Goal: Find specific page/section: Find specific page/section

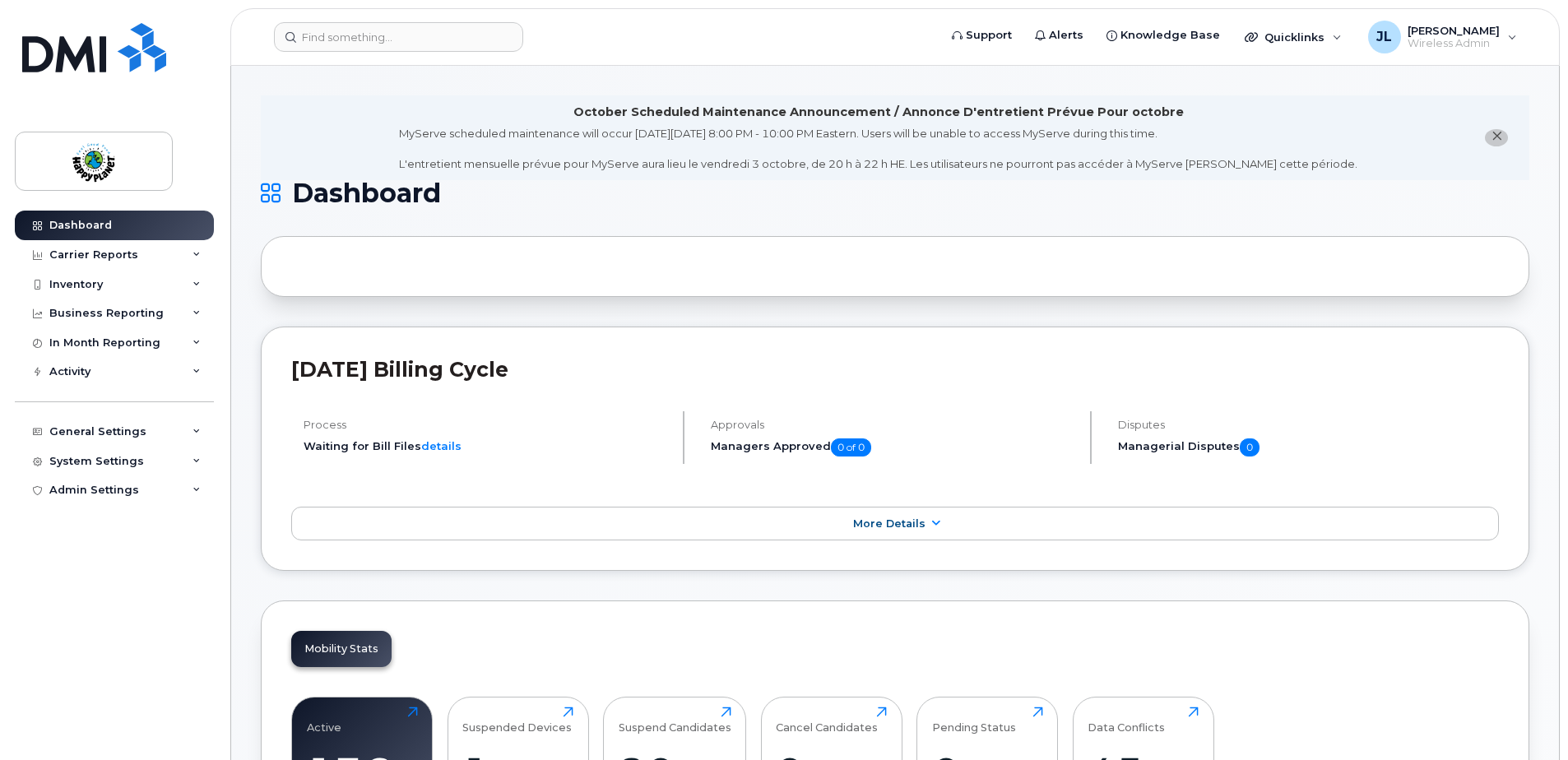
scroll to position [411, 0]
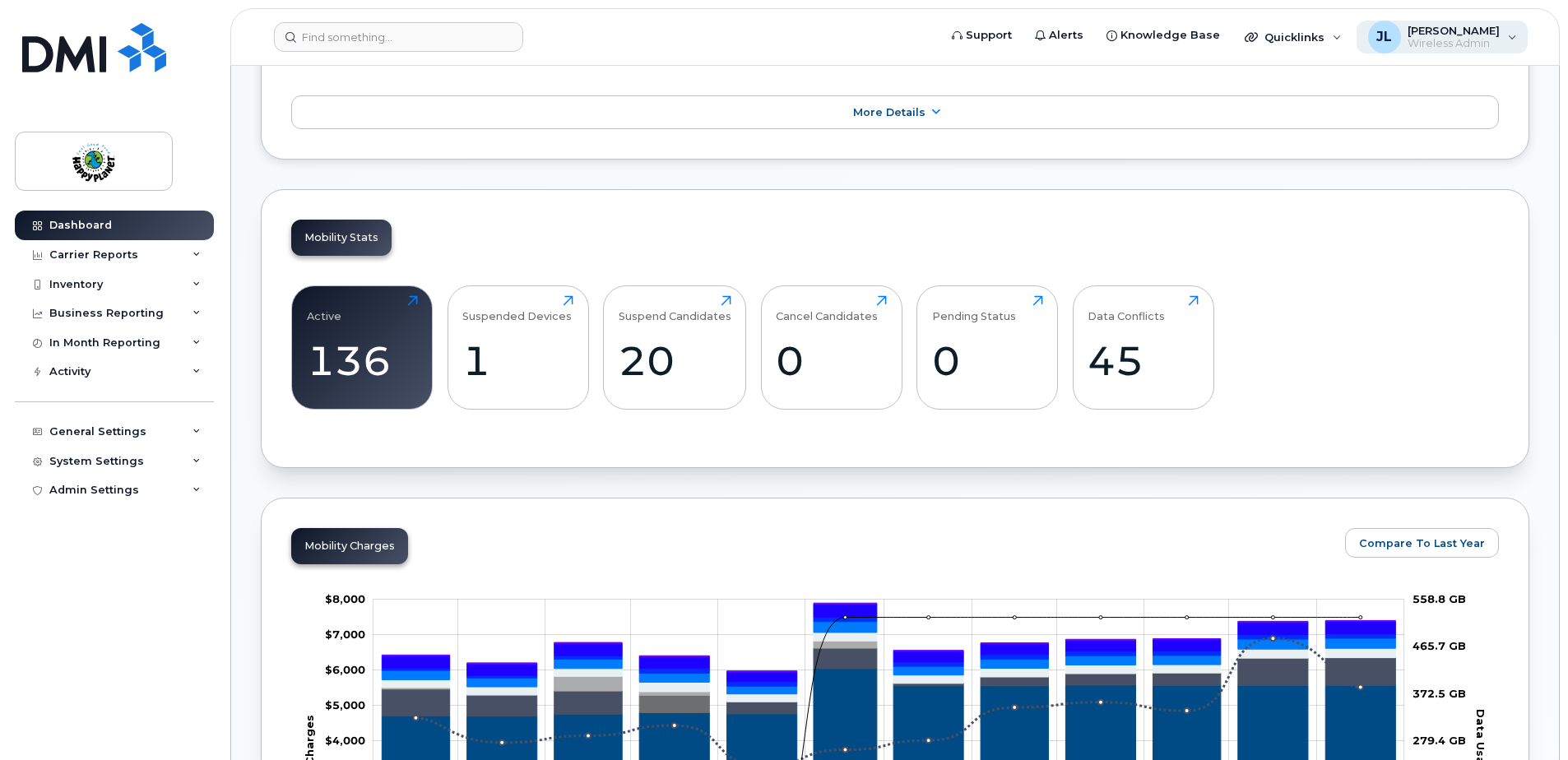
click at [1473, 38] on span "Wireless Admin" at bounding box center [1454, 43] width 92 height 13
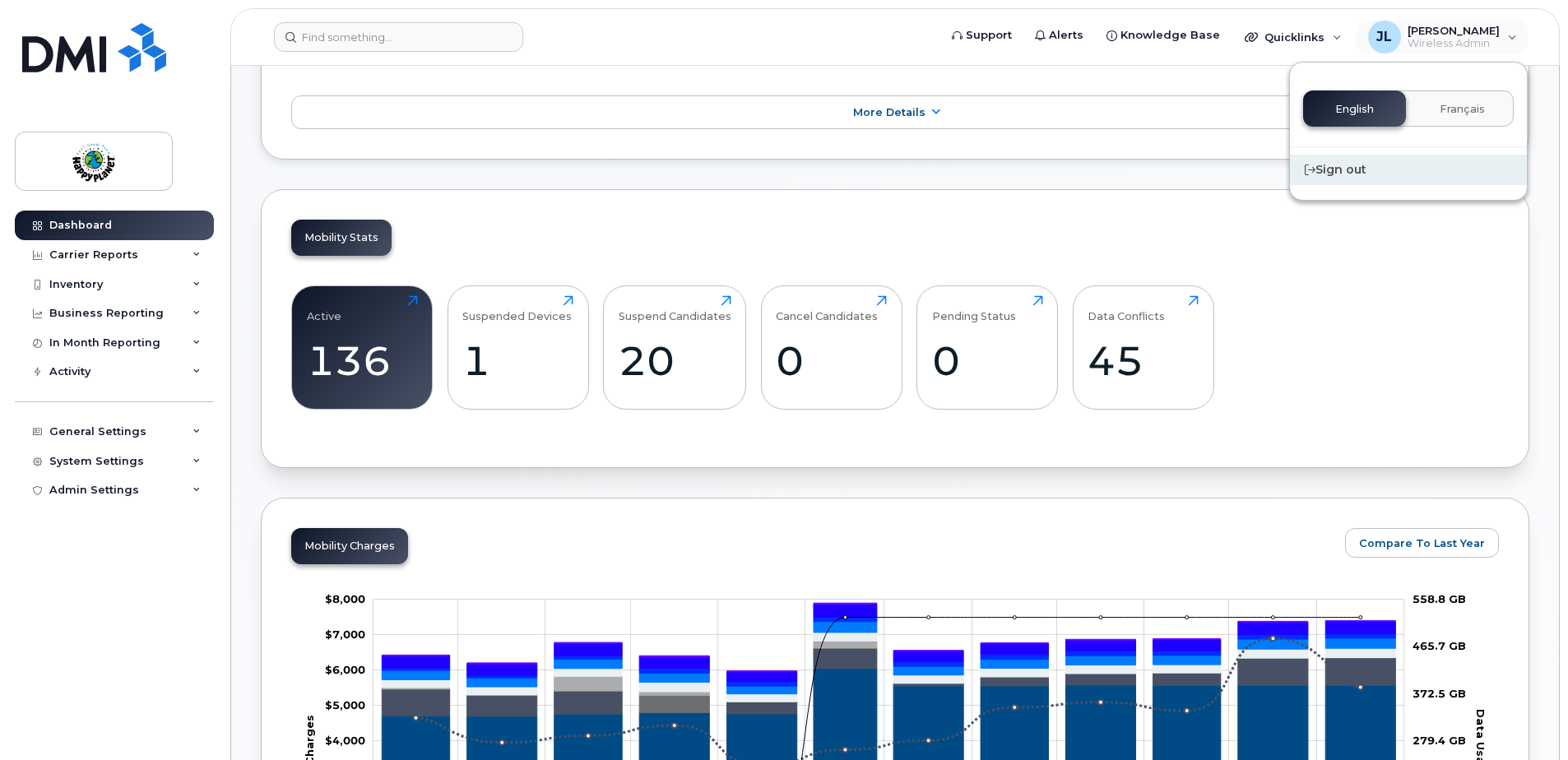
click at [1357, 164] on div "Sign out" at bounding box center [1408, 169] width 237 height 31
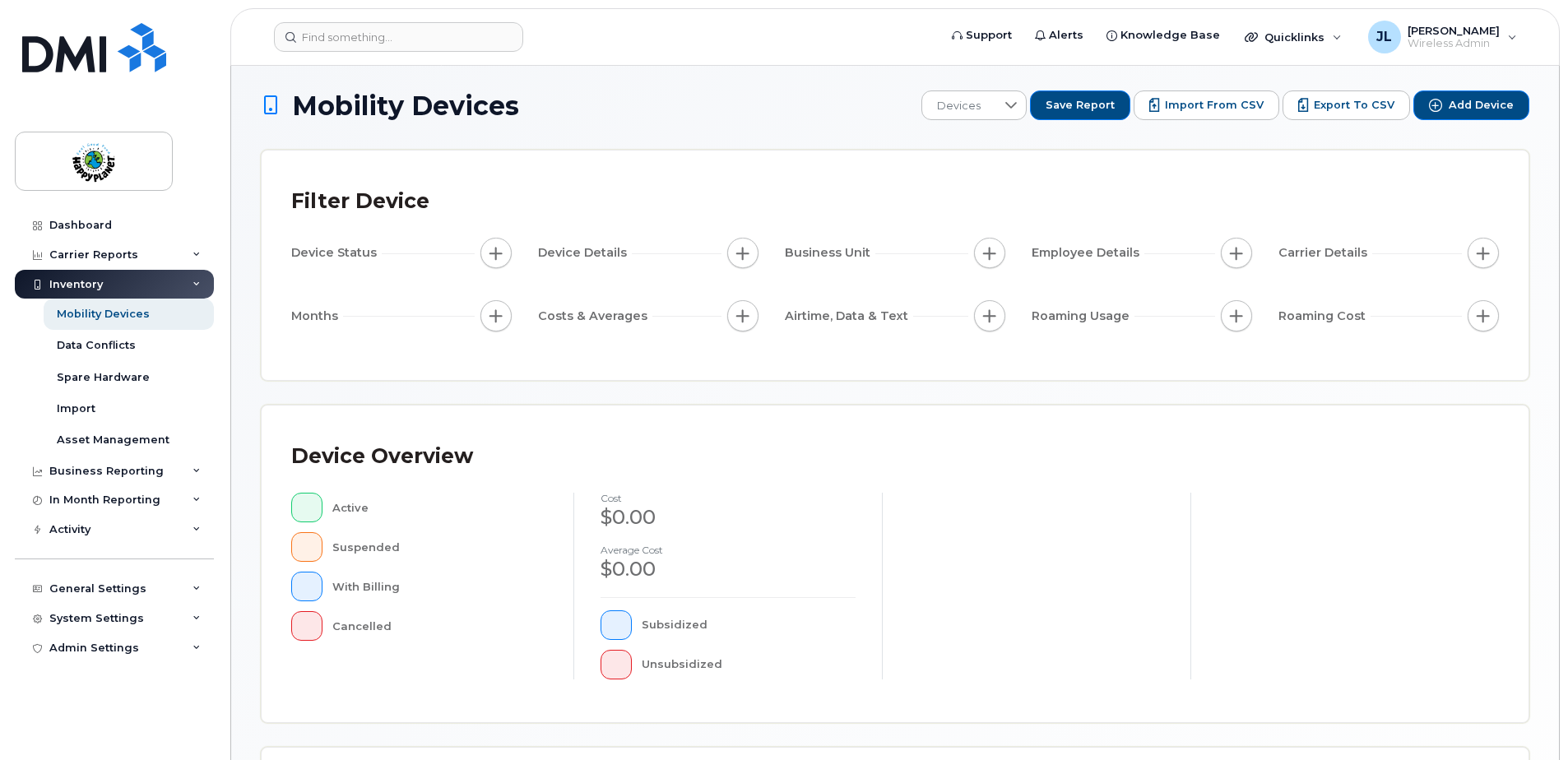
scroll to position [329, 0]
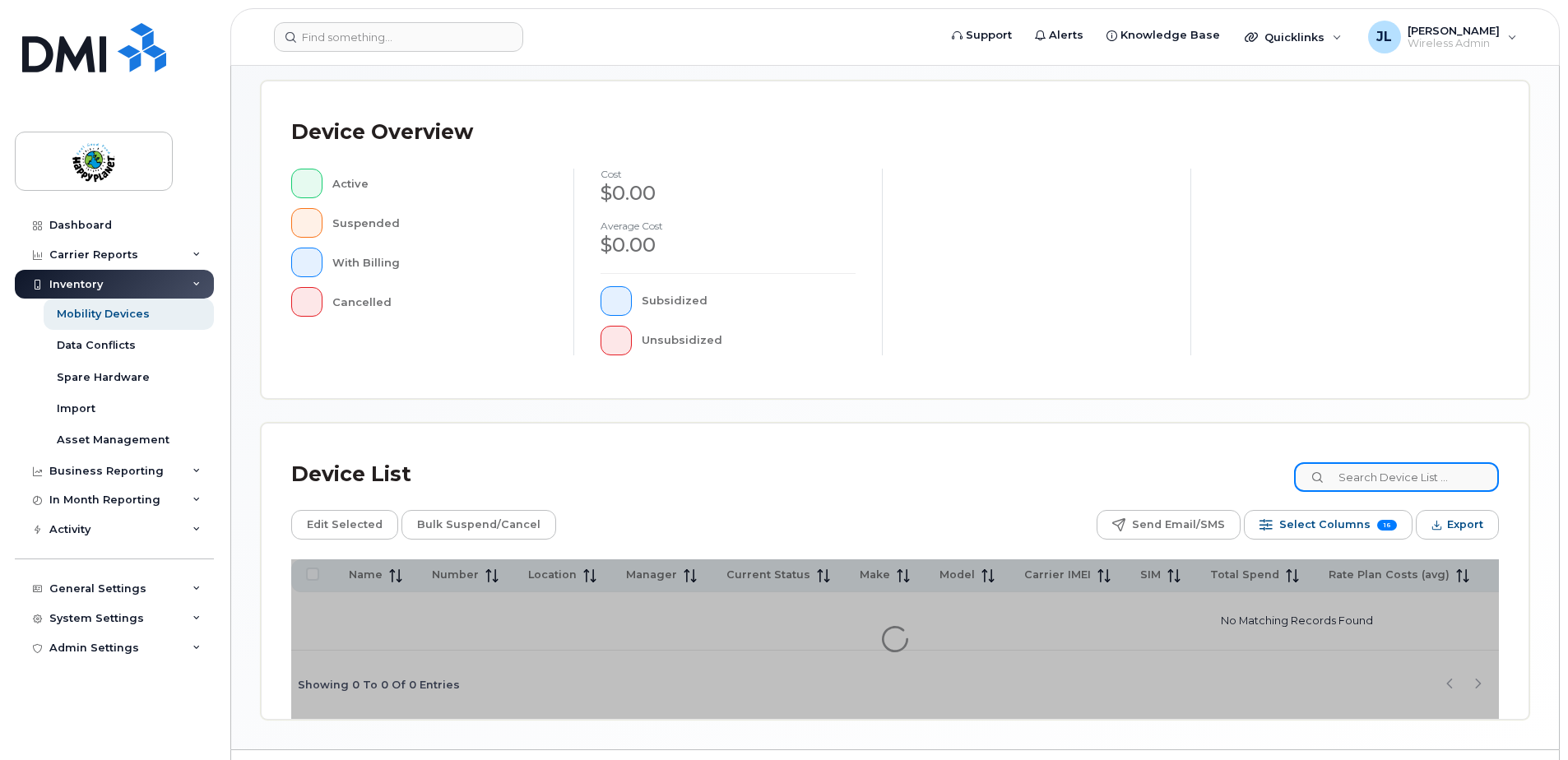
click at [1359, 480] on input at bounding box center [1396, 477] width 205 height 30
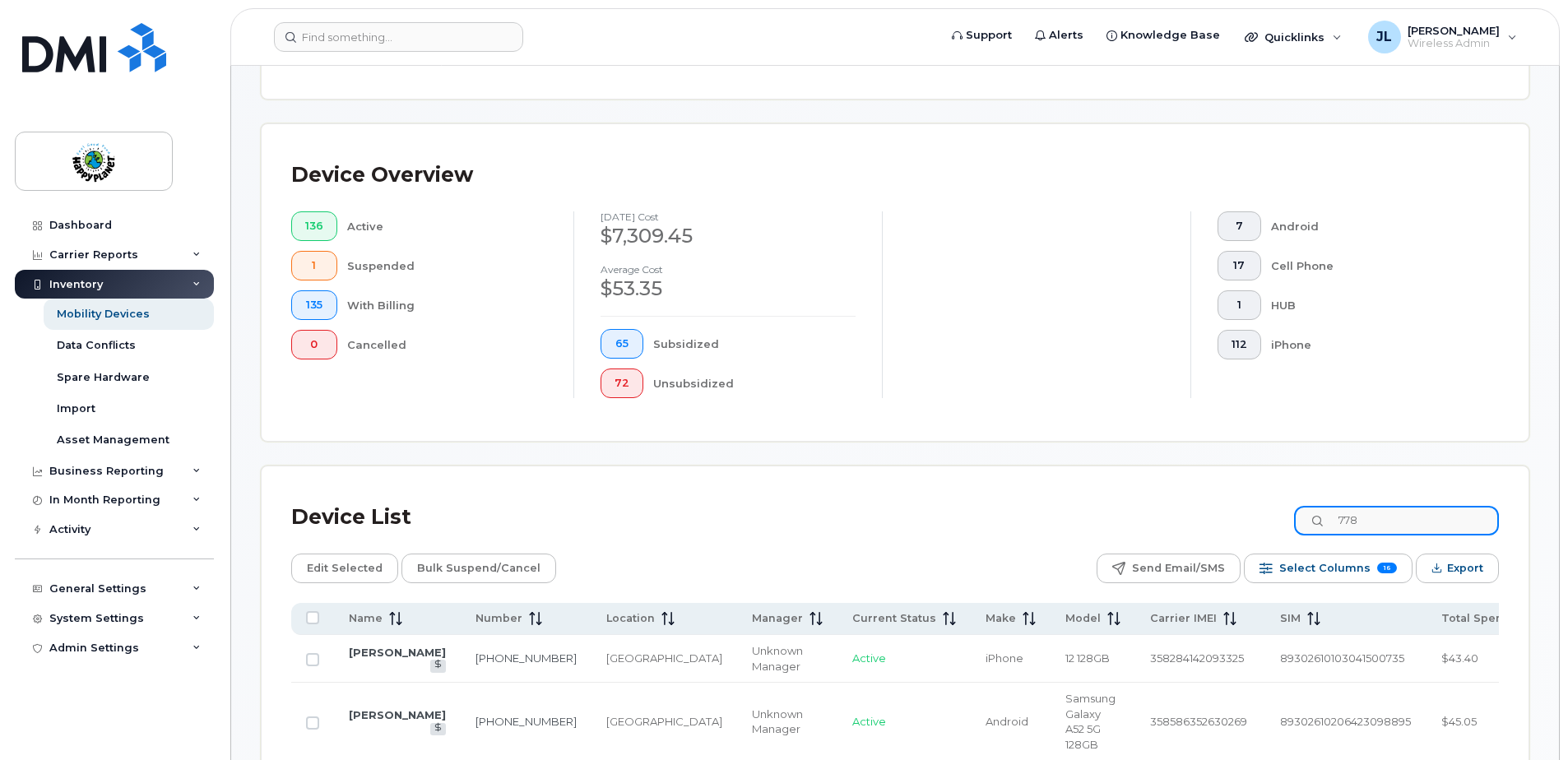
scroll to position [372, 0]
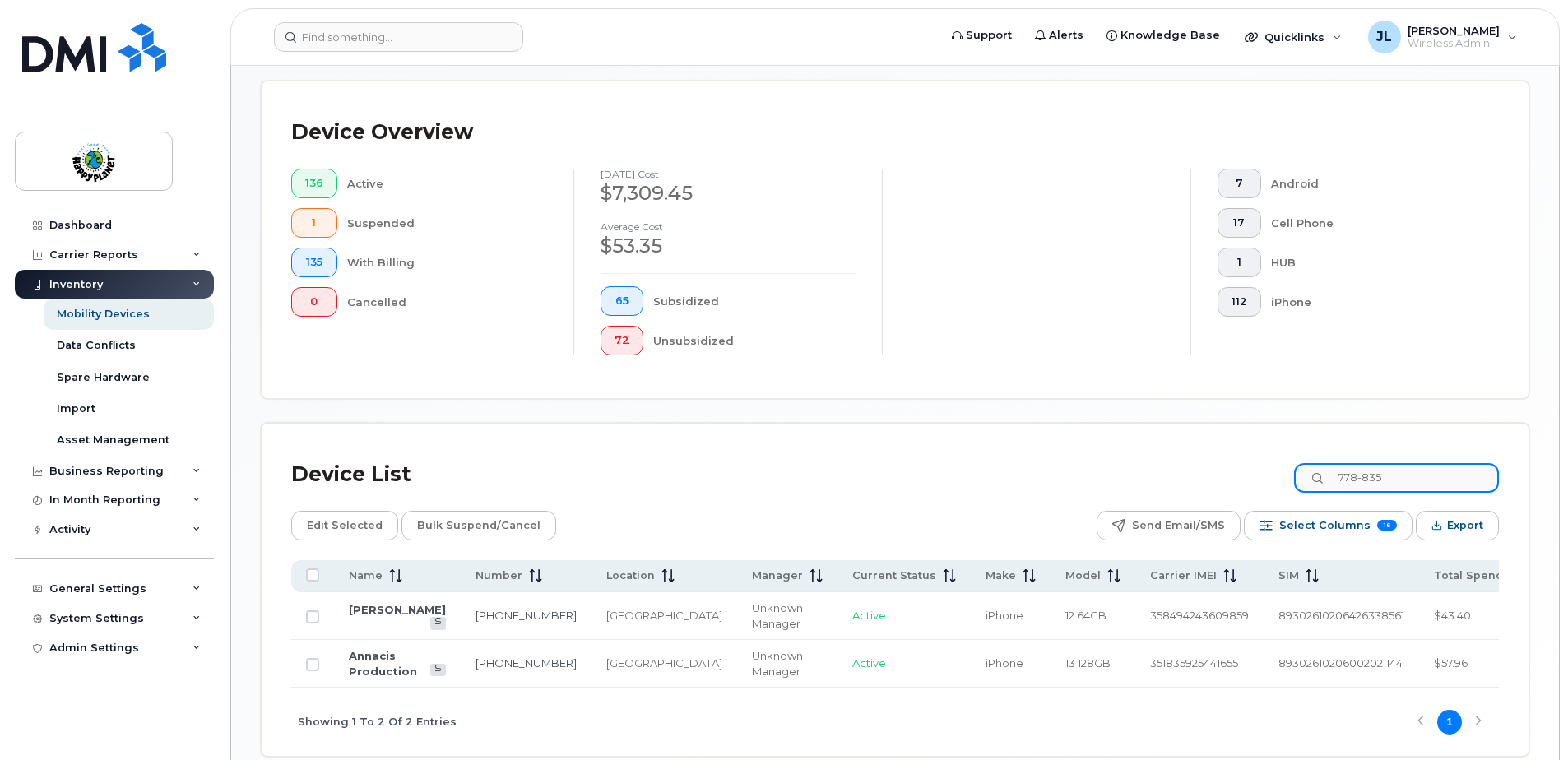
type input "778-835"
